Goal: Transaction & Acquisition: Obtain resource

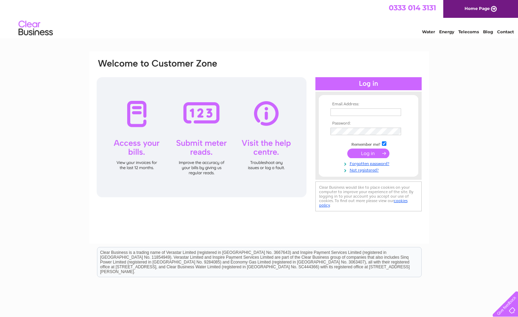
type input "hr@burnspharmacyltd.com"
click at [378, 154] on input "submit" at bounding box center [368, 153] width 42 height 10
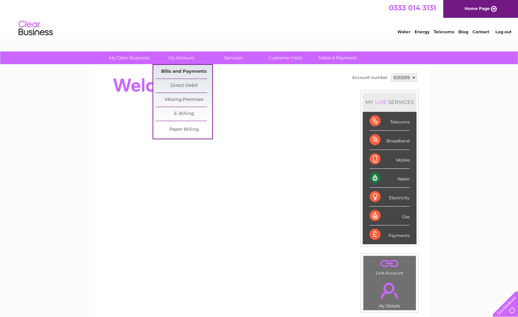
click at [184, 72] on link "Bills and Payments" at bounding box center [184, 72] width 57 height 14
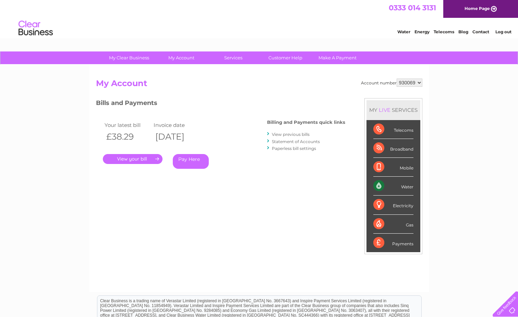
click at [138, 160] on link "." at bounding box center [133, 159] width 60 height 10
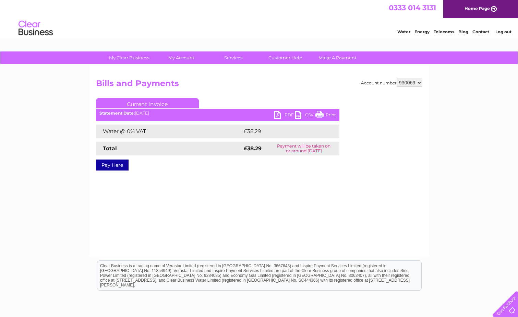
click at [274, 116] on link "PDF" at bounding box center [284, 116] width 21 height 10
